Goal: Navigation & Orientation: Find specific page/section

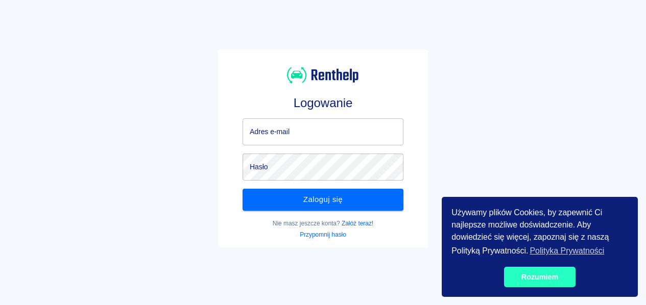
click at [546, 280] on link "Rozumiem" at bounding box center [540, 277] width 72 height 20
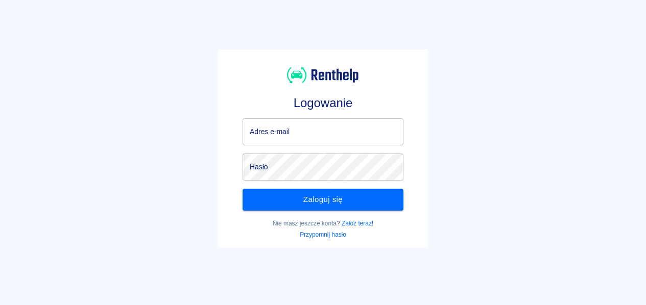
click at [290, 132] on input "Adres e-mail" at bounding box center [323, 132] width 161 height 27
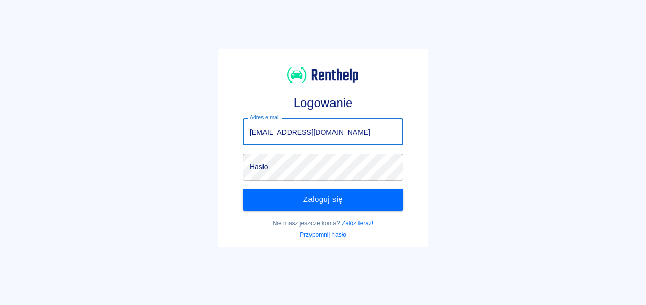
type input "grupa@dpib.pl"
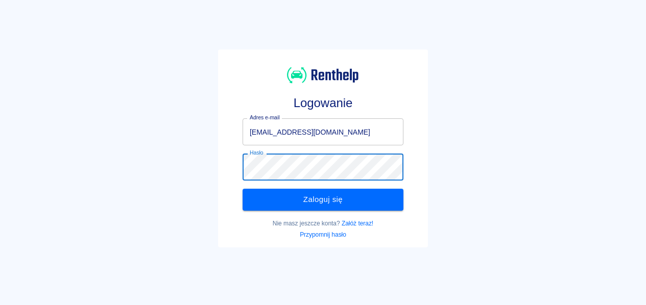
click button "Zaloguj się" at bounding box center [323, 199] width 161 height 21
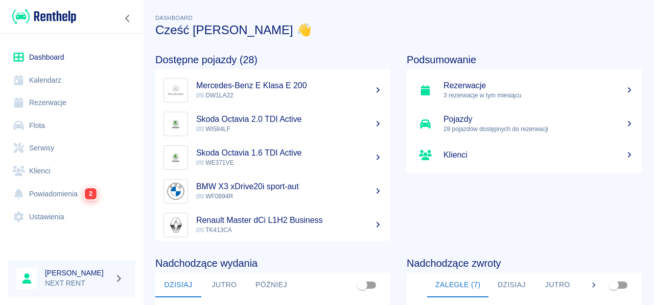
click at [51, 78] on link "Kalendarz" at bounding box center [71, 80] width 127 height 23
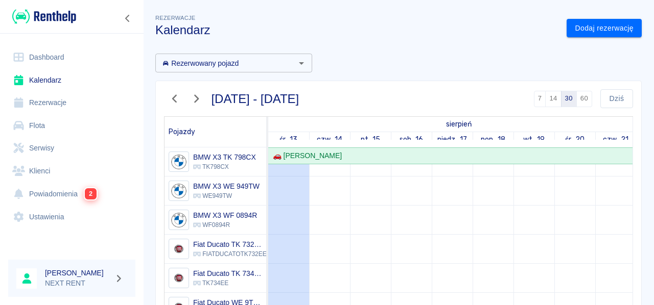
click at [42, 126] on link "Flota" at bounding box center [71, 125] width 127 height 23
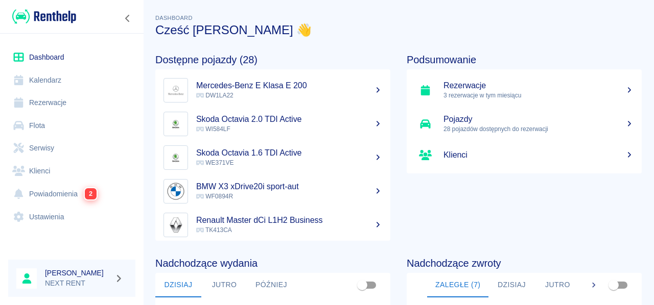
click at [625, 89] on icon at bounding box center [629, 89] width 9 height 7
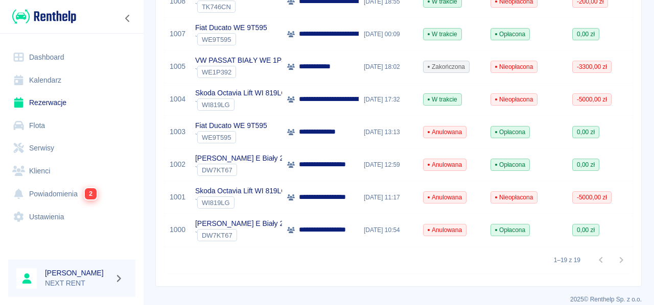
scroll to position [582, 0]
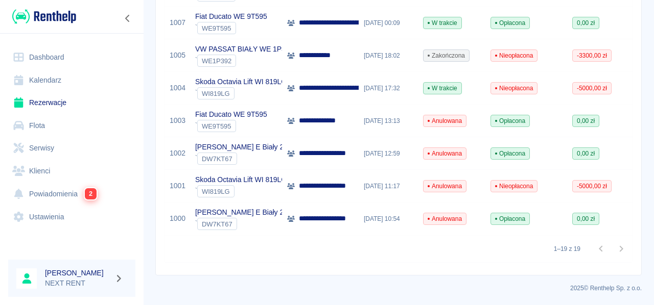
click at [54, 124] on link "Flota" at bounding box center [71, 125] width 127 height 23
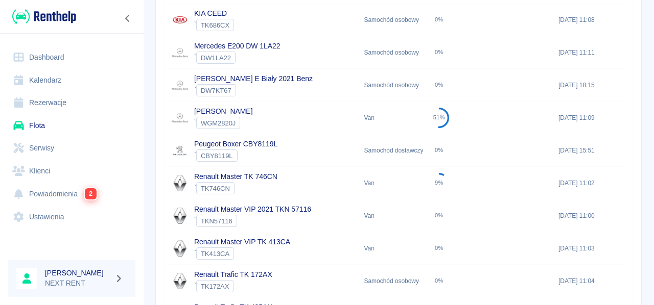
scroll to position [389, 0]
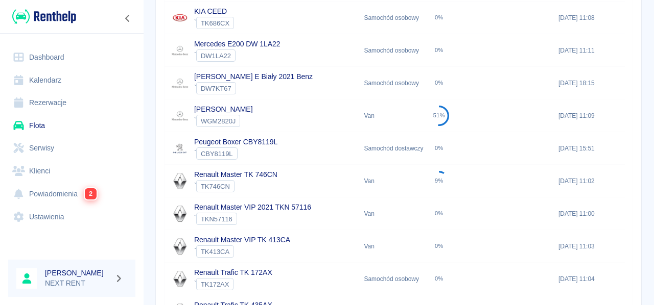
click at [300, 73] on p "[PERSON_NAME] E Biały 2021 Benz" at bounding box center [253, 77] width 119 height 11
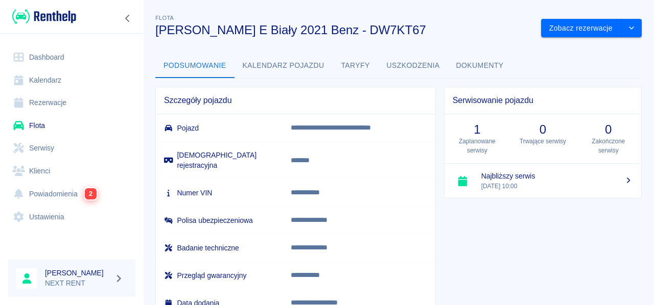
click at [268, 65] on button "Kalendarz pojazdu" at bounding box center [283, 66] width 98 height 25
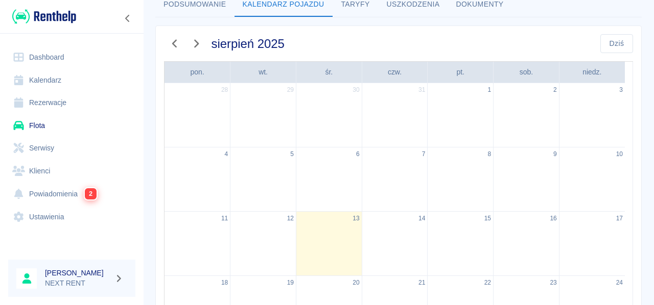
scroll to position [59, 0]
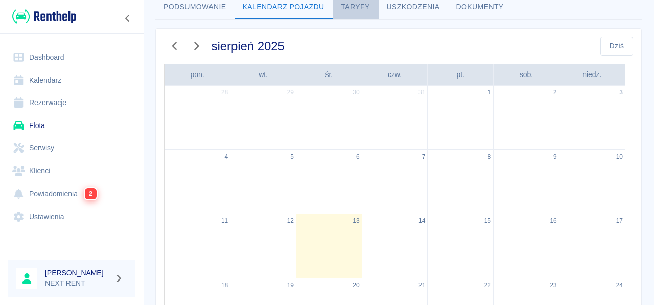
click at [365, 7] on button "Taryfy" at bounding box center [356, 7] width 46 height 25
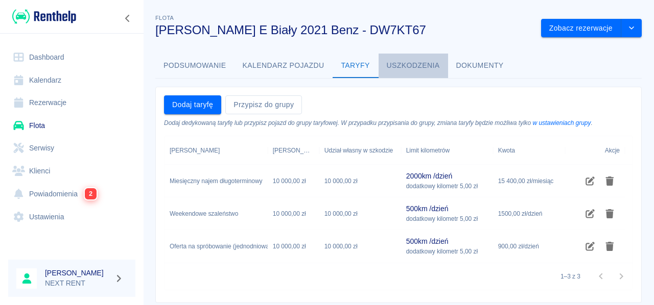
click at [414, 62] on button "Uszkodzenia" at bounding box center [413, 66] width 69 height 25
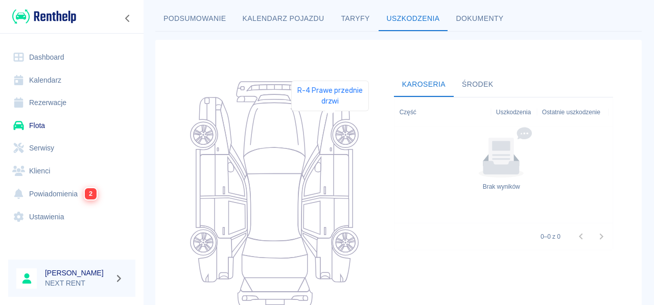
scroll to position [29, 0]
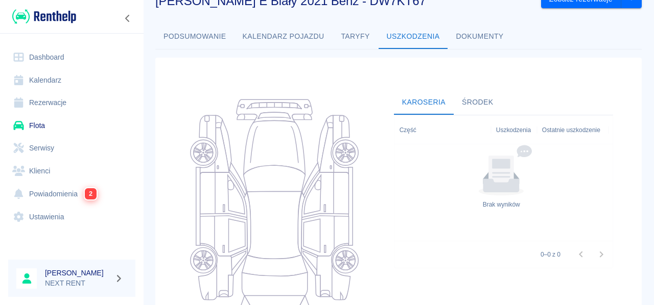
click at [457, 41] on button "Dokumenty" at bounding box center [480, 37] width 64 height 25
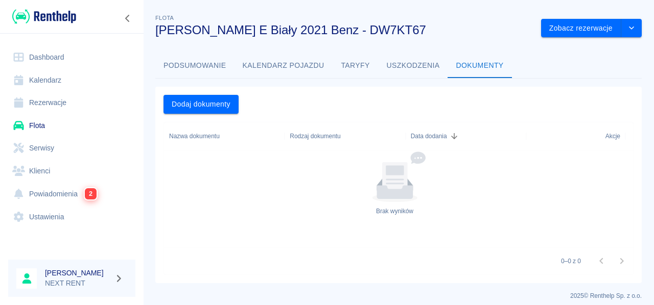
click at [38, 81] on link "Kalendarz" at bounding box center [71, 80] width 127 height 23
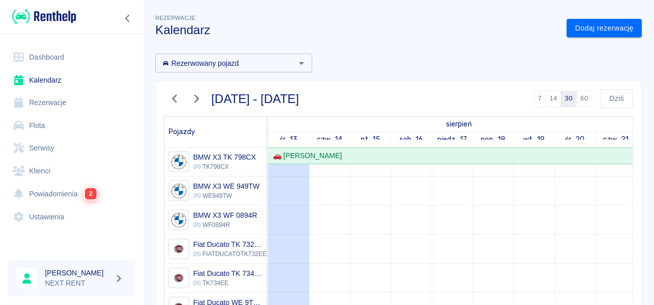
click at [41, 105] on link "Rezerwacje" at bounding box center [71, 102] width 127 height 23
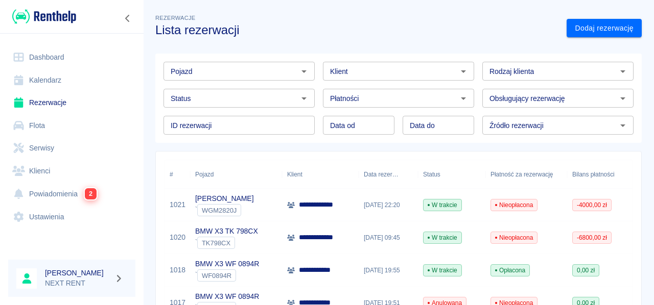
click at [265, 102] on input "Status" at bounding box center [231, 98] width 128 height 13
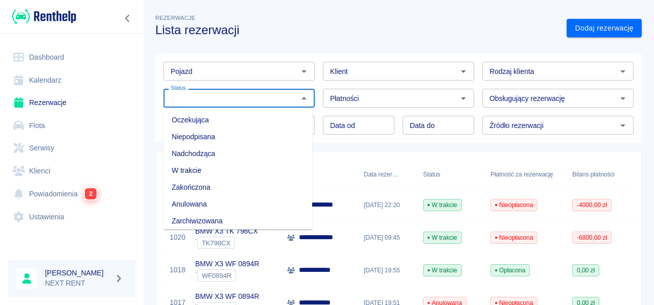
click at [507, 75] on input "Rodzaj klienta" at bounding box center [549, 71] width 128 height 13
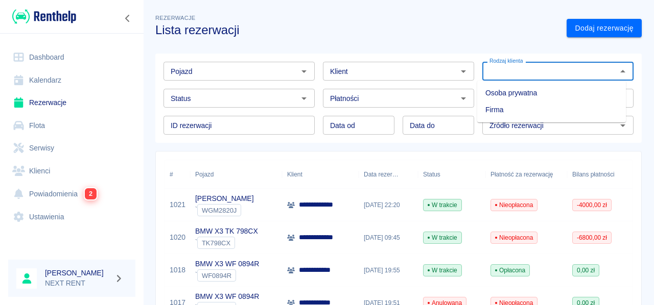
click at [507, 75] on input "Rodzaj klienta" at bounding box center [549, 71] width 128 height 13
click at [525, 125] on input "Źródło rezerwacji" at bounding box center [549, 125] width 128 height 13
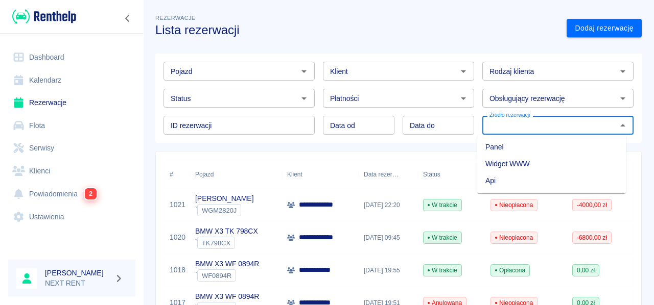
click at [525, 125] on input "Źródło rezerwacji" at bounding box center [549, 125] width 128 height 13
click at [518, 124] on input "Źródło rezerwacji" at bounding box center [549, 125] width 128 height 13
click at [422, 36] on h3 "Lista rezerwacji" at bounding box center [356, 30] width 403 height 14
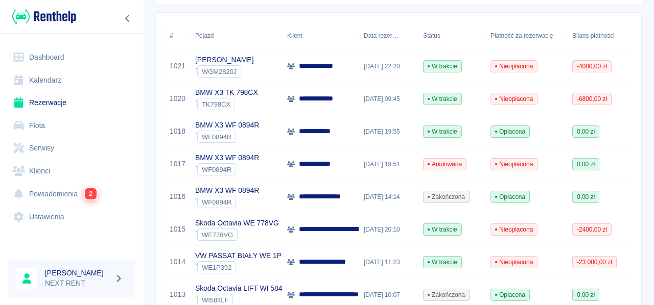
click at [227, 61] on p "[PERSON_NAME]" at bounding box center [224, 60] width 59 height 11
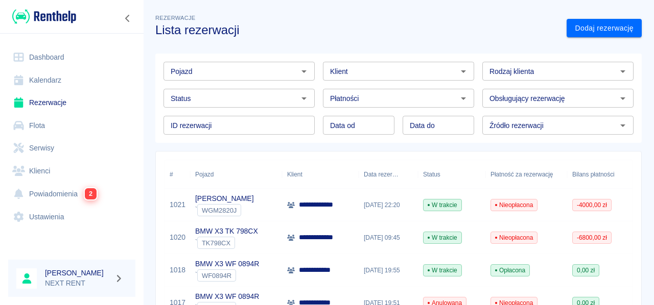
click at [221, 231] on p "BMW X3 TK 798CX" at bounding box center [226, 231] width 63 height 11
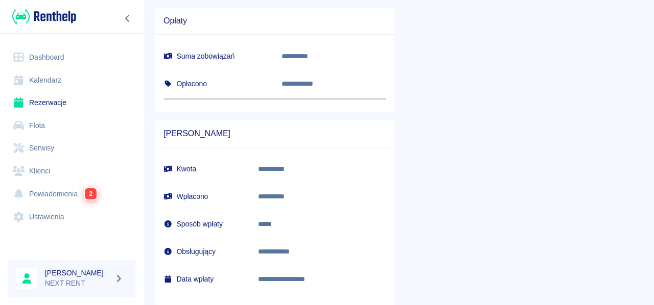
scroll to position [573, 0]
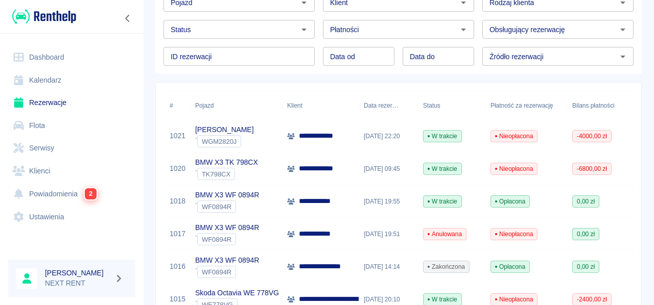
scroll to position [70, 0]
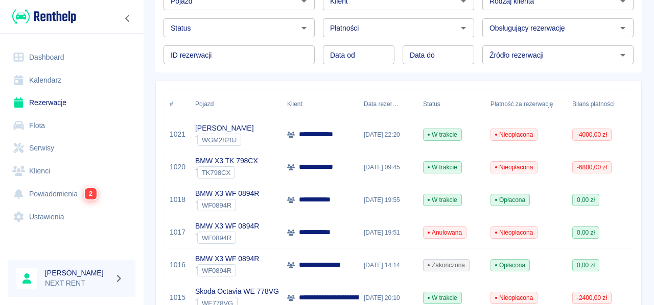
click at [250, 204] on div "` WF0894R" at bounding box center [227, 205] width 64 height 12
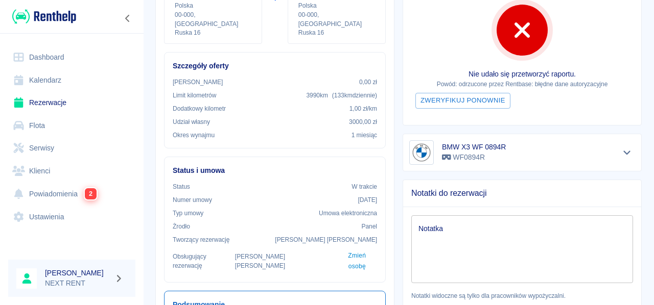
scroll to position [169, 0]
click at [623, 154] on icon "Pokaż szczegóły" at bounding box center [626, 153] width 7 height 4
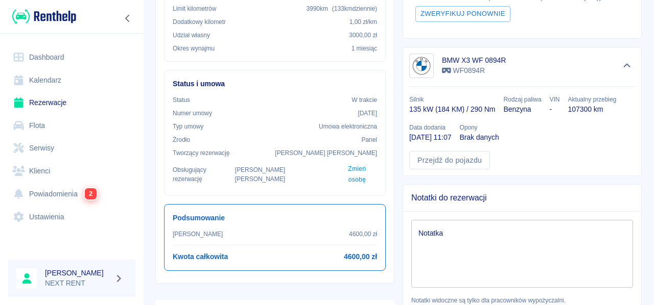
scroll to position [257, 0]
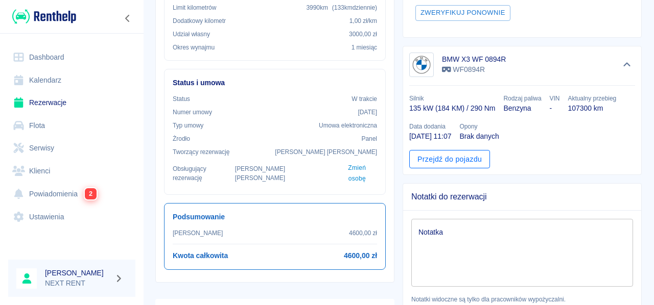
click at [464, 157] on link "Przejdź do pojazdu" at bounding box center [449, 159] width 81 height 19
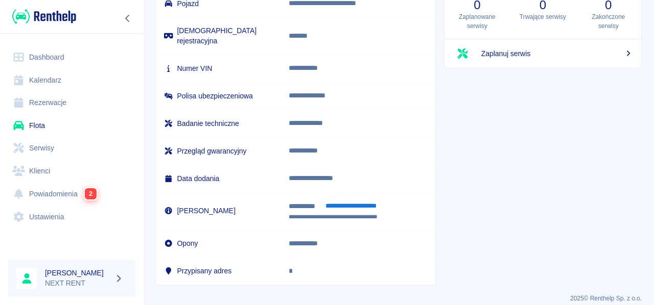
scroll to position [125, 0]
click at [53, 150] on link "Serwisy" at bounding box center [71, 148] width 127 height 23
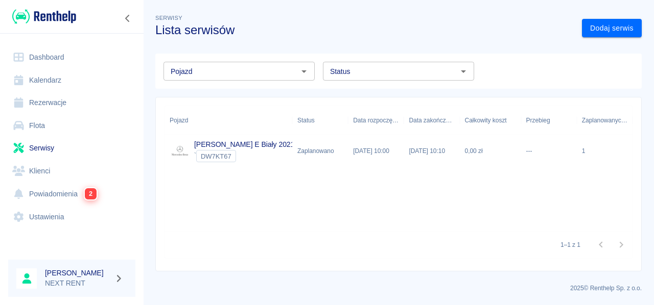
click at [45, 170] on link "Klienci" at bounding box center [71, 171] width 127 height 23
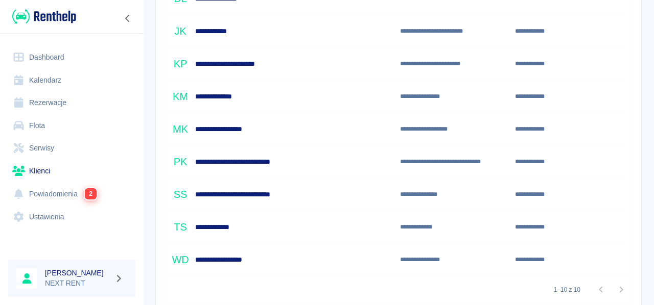
scroll to position [253, 0]
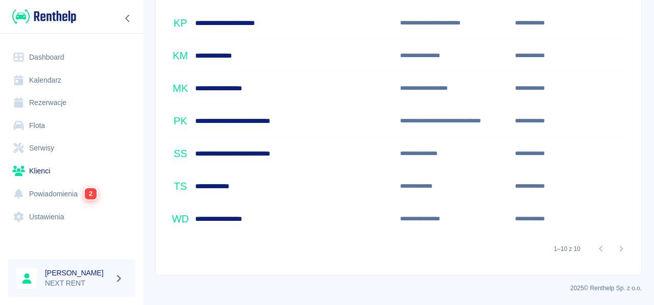
click at [614, 249] on div at bounding box center [611, 249] width 41 height 20
click at [592, 249] on div at bounding box center [611, 249] width 41 height 20
click at [54, 194] on link "Powiadomienia 2" at bounding box center [71, 193] width 127 height 23
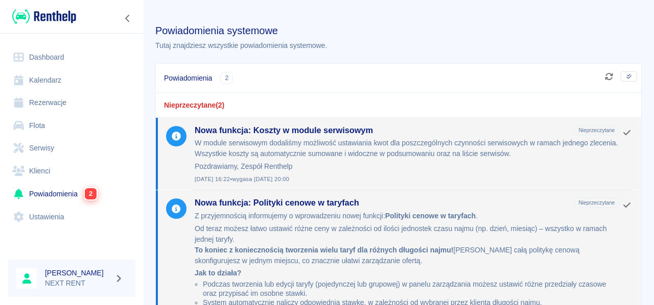
click at [46, 215] on link "Ustawienia" at bounding box center [71, 217] width 127 height 23
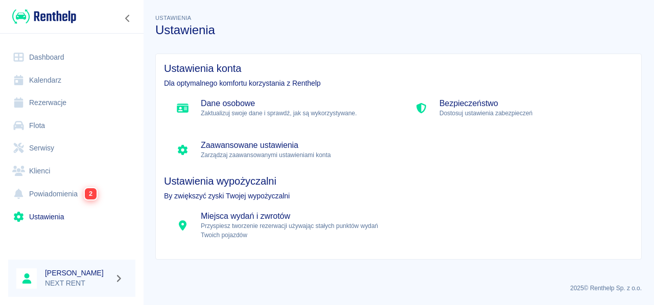
click at [119, 279] on icon "button" at bounding box center [119, 278] width 12 height 9
click at [69, 274] on div at bounding box center [327, 152] width 654 height 305
click at [60, 55] on link "Dashboard" at bounding box center [71, 57] width 127 height 23
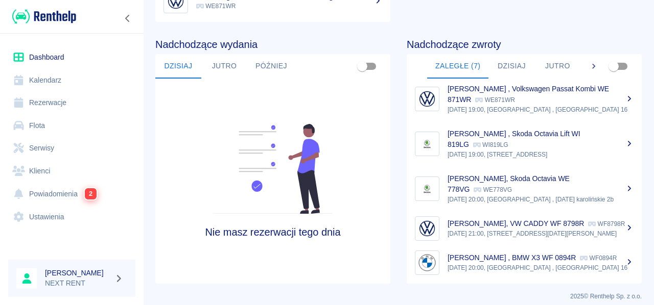
scroll to position [96, 0]
click at [226, 66] on button "Jutro" at bounding box center [224, 66] width 46 height 25
click at [266, 76] on button "Później" at bounding box center [271, 66] width 48 height 25
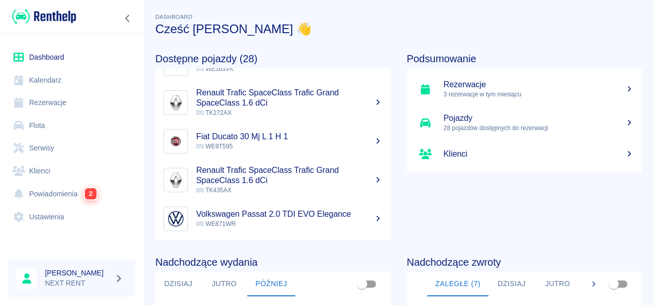
scroll to position [0, 0]
